Goal: Task Accomplishment & Management: Use online tool/utility

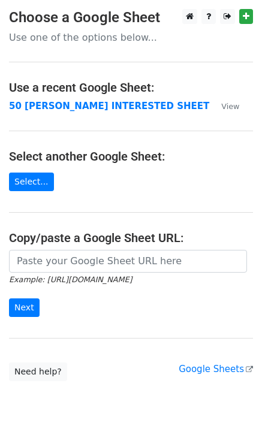
click at [50, 105] on strong "50 [PERSON_NAME] INTERESTED SHEET" at bounding box center [109, 106] width 200 height 11
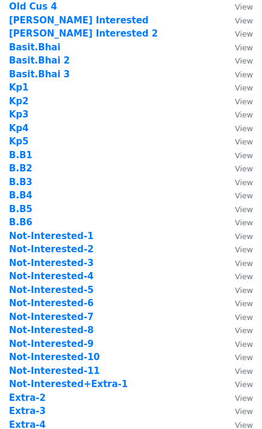
scroll to position [160, 0]
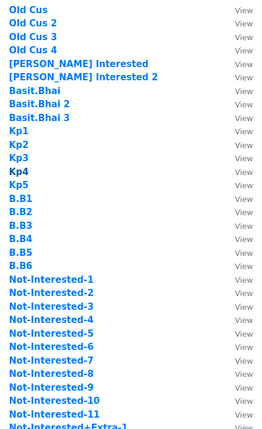
click at [20, 170] on strong "Kp4" at bounding box center [19, 172] width 20 height 11
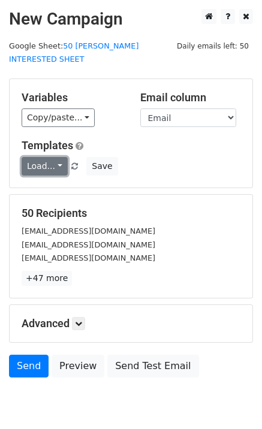
click at [29, 157] on link "Load..." at bounding box center [45, 166] width 46 height 19
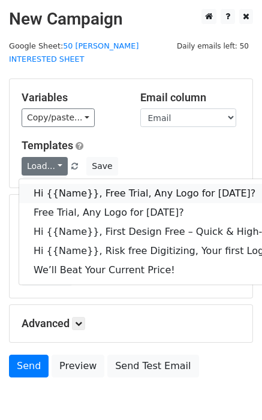
click at [59, 184] on link "Hi {{Name}}, Free Trial, Any Logo for [DATE]?" at bounding box center [191, 193] width 344 height 19
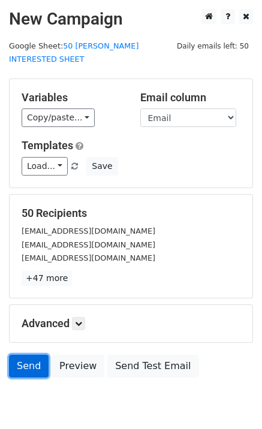
click at [34, 355] on link "Send" at bounding box center [29, 366] width 40 height 23
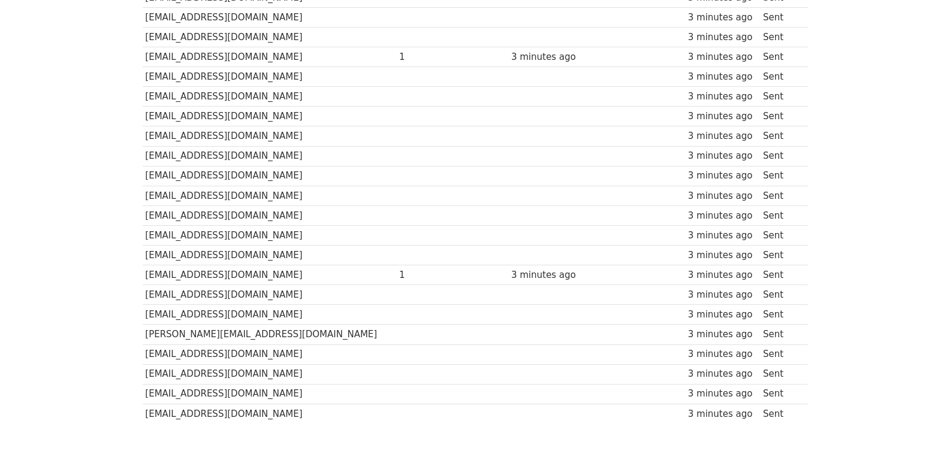
scroll to position [834, 0]
